Goal: Task Accomplishment & Management: Manage account settings

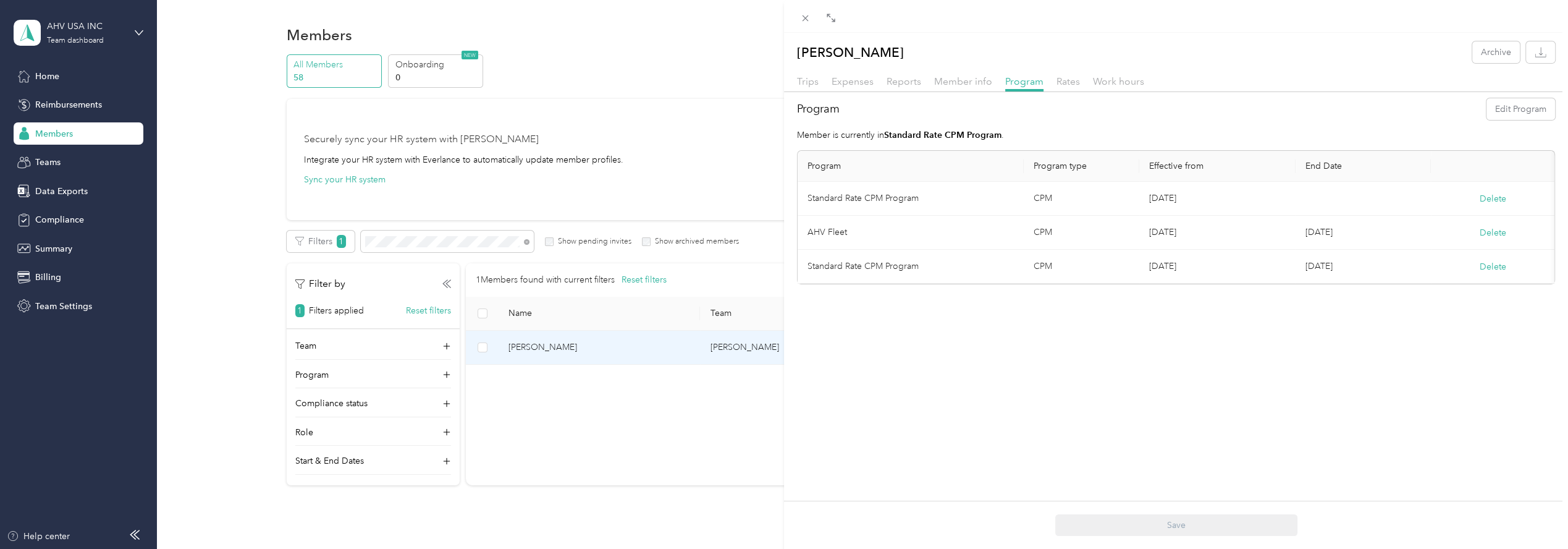
click at [813, 17] on div at bounding box center [805, 18] width 18 height 10
click at [808, 18] on icon at bounding box center [805, 18] width 10 height 10
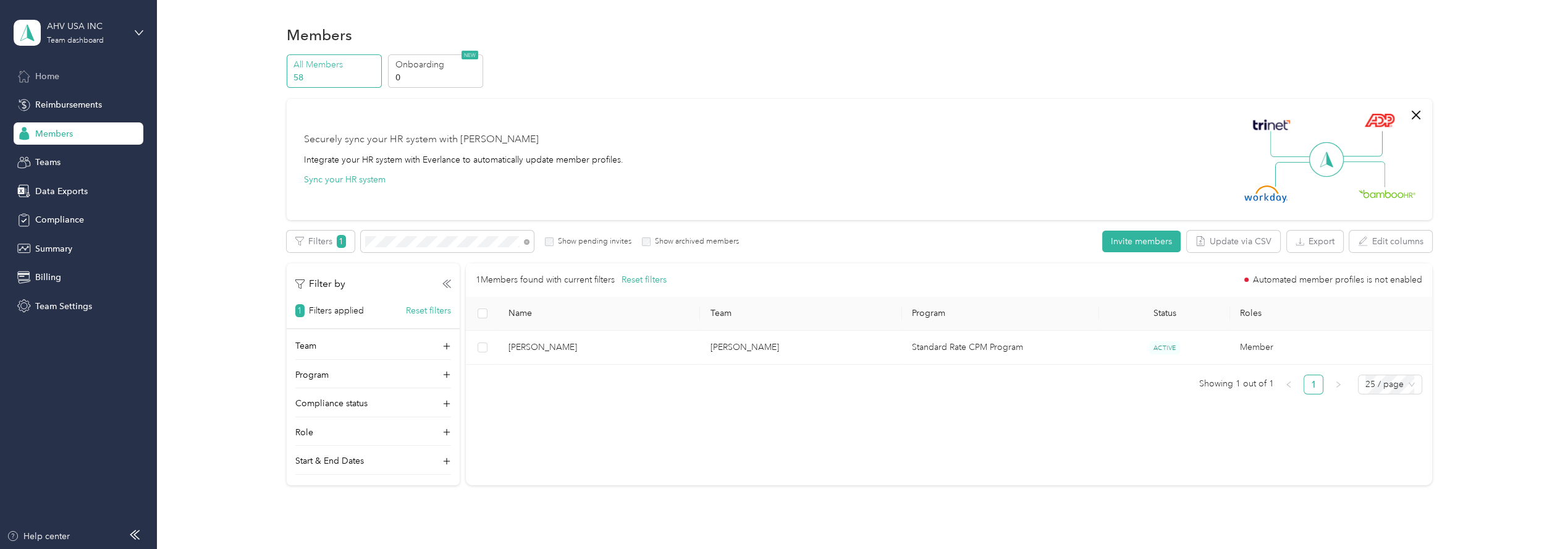
click at [44, 77] on span "Home" at bounding box center [47, 76] width 24 height 13
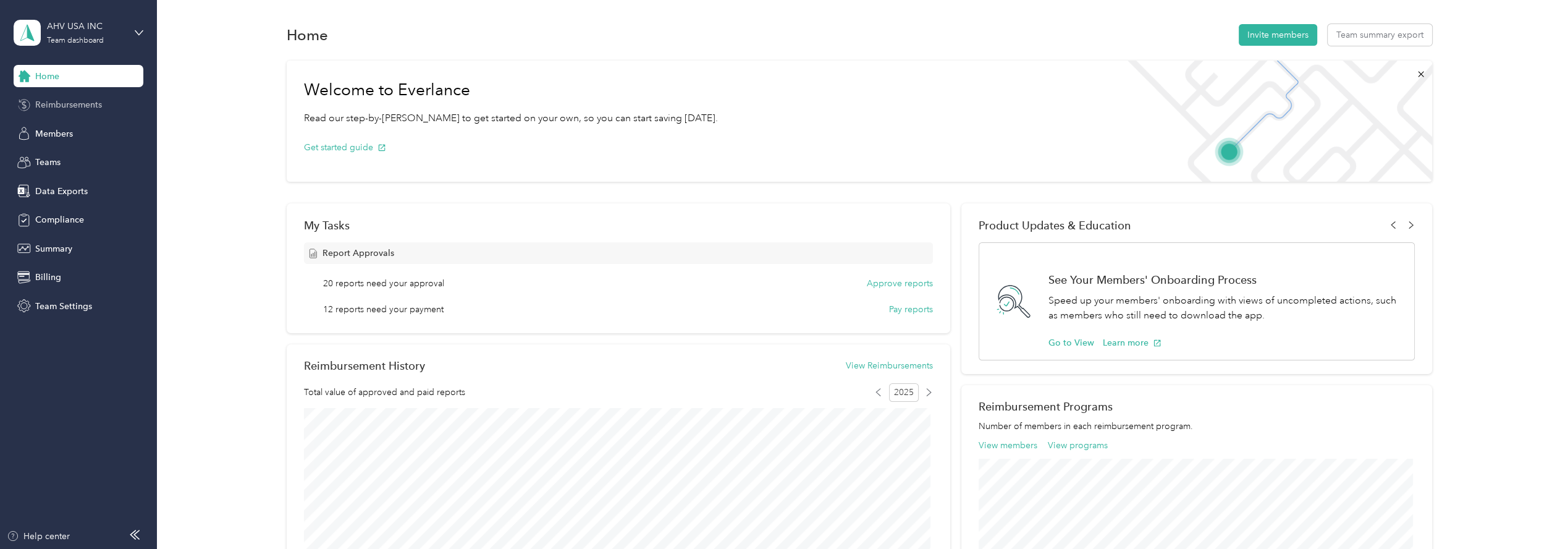
click at [97, 102] on span "Reimbursements" at bounding box center [68, 104] width 66 height 13
